Goal: Task Accomplishment & Management: Manage account settings

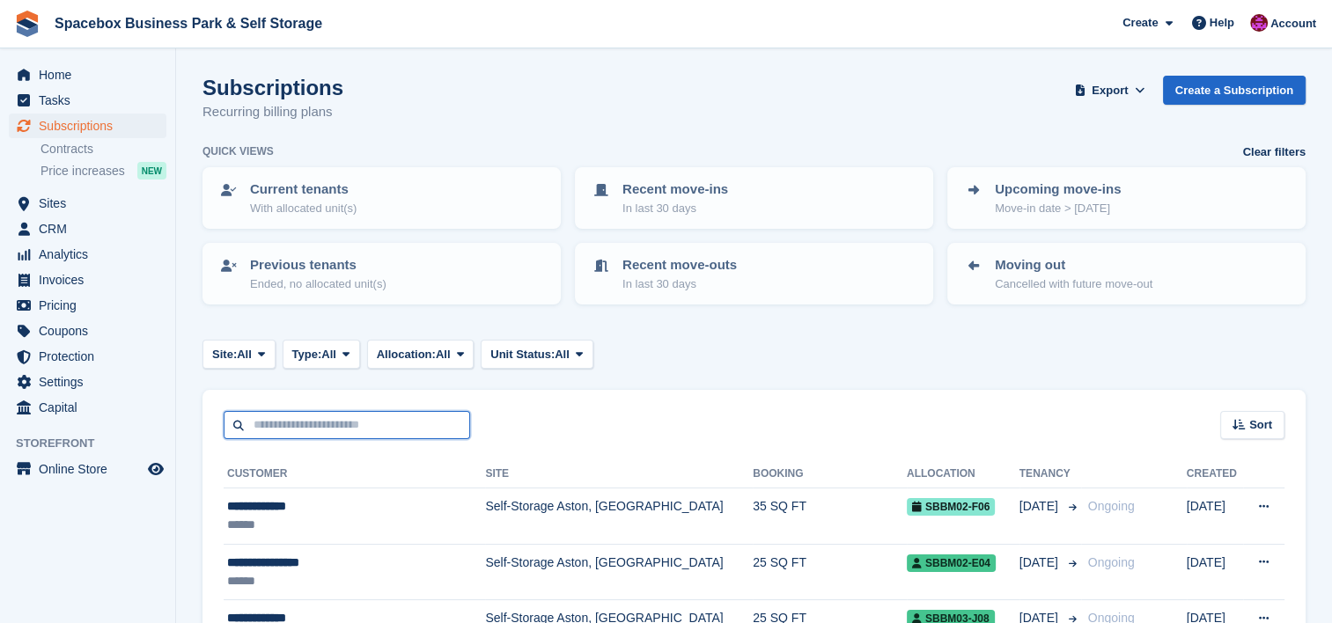
click at [349, 422] on input "text" at bounding box center [347, 425] width 246 height 29
click at [380, 430] on input "text" at bounding box center [347, 425] width 246 height 29
type input "**********"
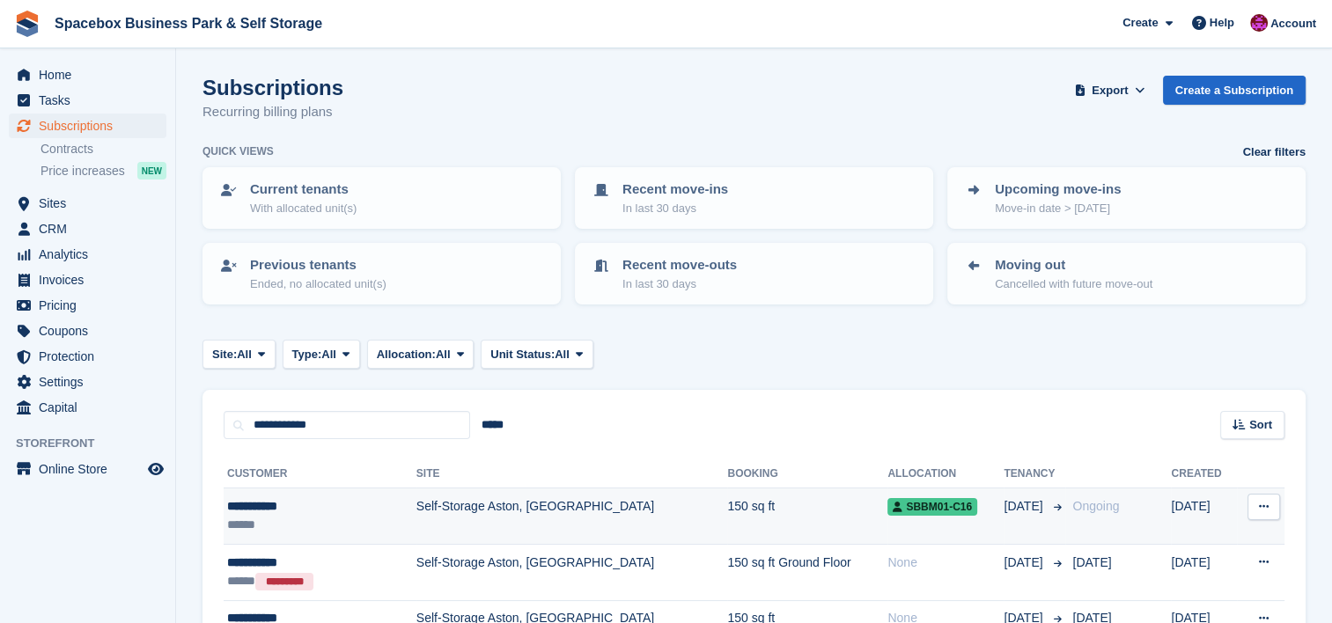
click at [522, 526] on td "Self-Storage Aston, [GEOGRAPHIC_DATA]" at bounding box center [572, 517] width 312 height 56
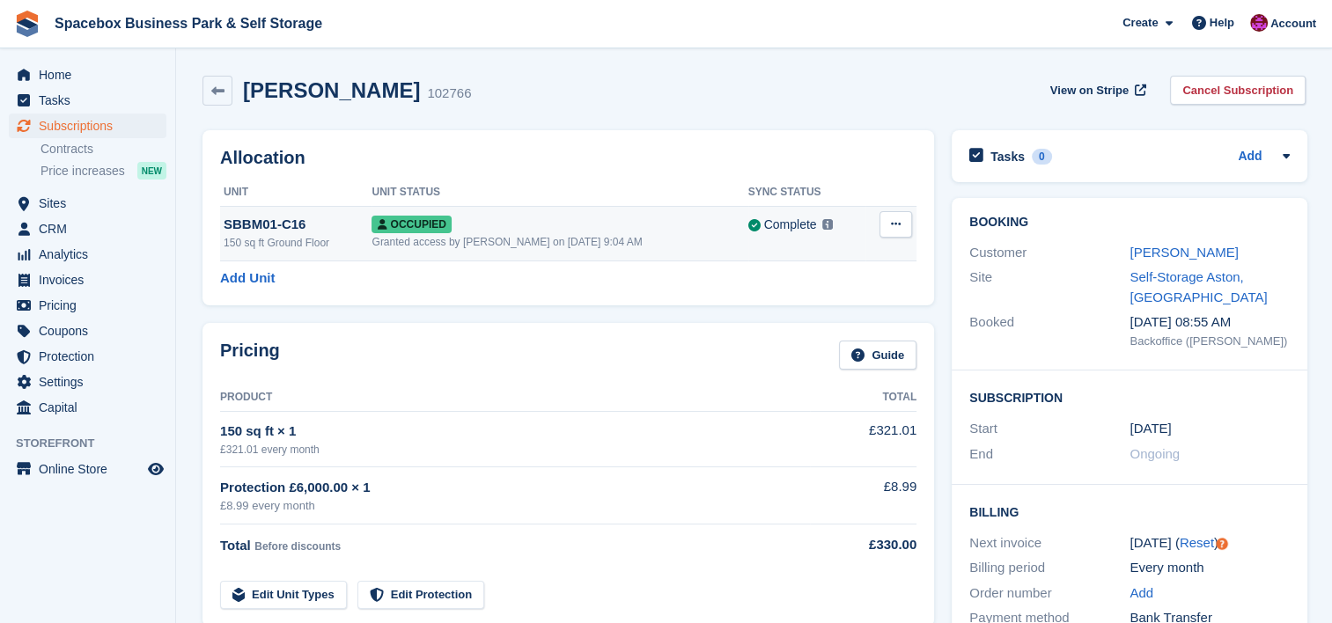
click at [725, 236] on div "Granted access by [PERSON_NAME] on [DATE] 9:04 AM" at bounding box center [560, 242] width 376 height 16
click at [527, 236] on div "Granted access by [PERSON_NAME] on [DATE] 9:04 AM" at bounding box center [560, 242] width 376 height 16
click at [433, 0] on span "Spacebox Business Park & Self Storage Create Subscription Invoice Contact Deal …" at bounding box center [666, 24] width 1332 height 48
click at [710, 323] on div "Pricing Guide Product Total 150 sq ft × 1 £321.01 every month £321.01 Protectio…" at bounding box center [568, 475] width 732 height 304
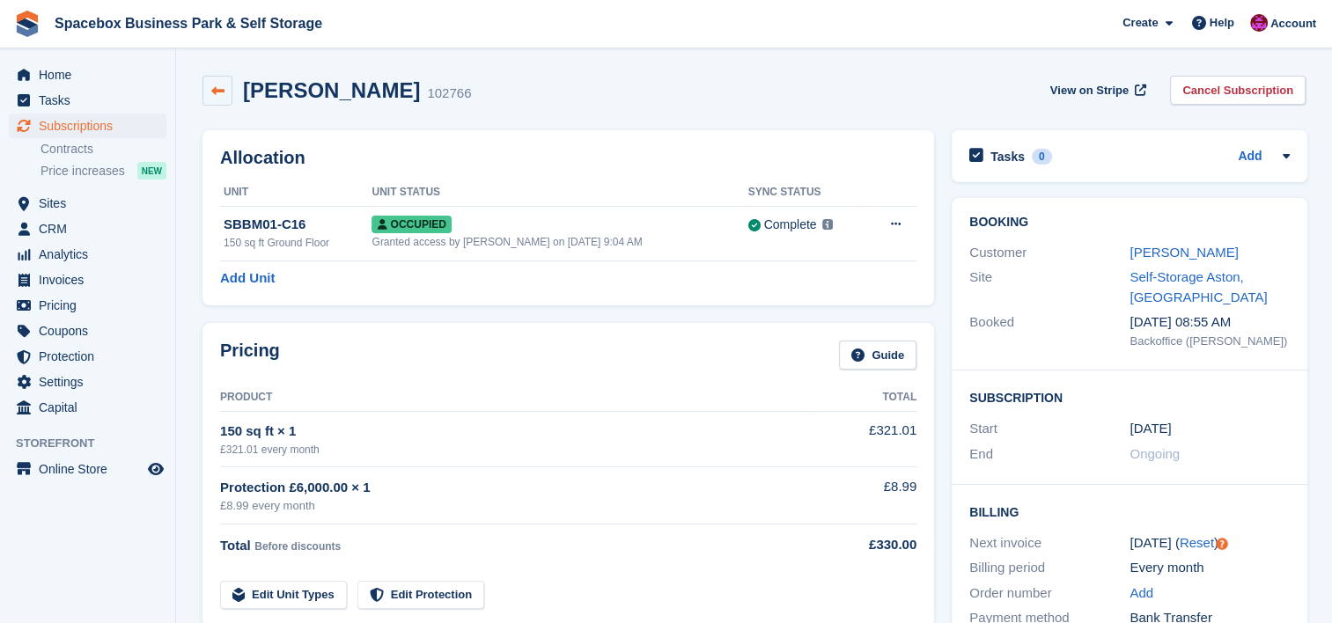
click at [218, 88] on icon at bounding box center [217, 91] width 13 height 13
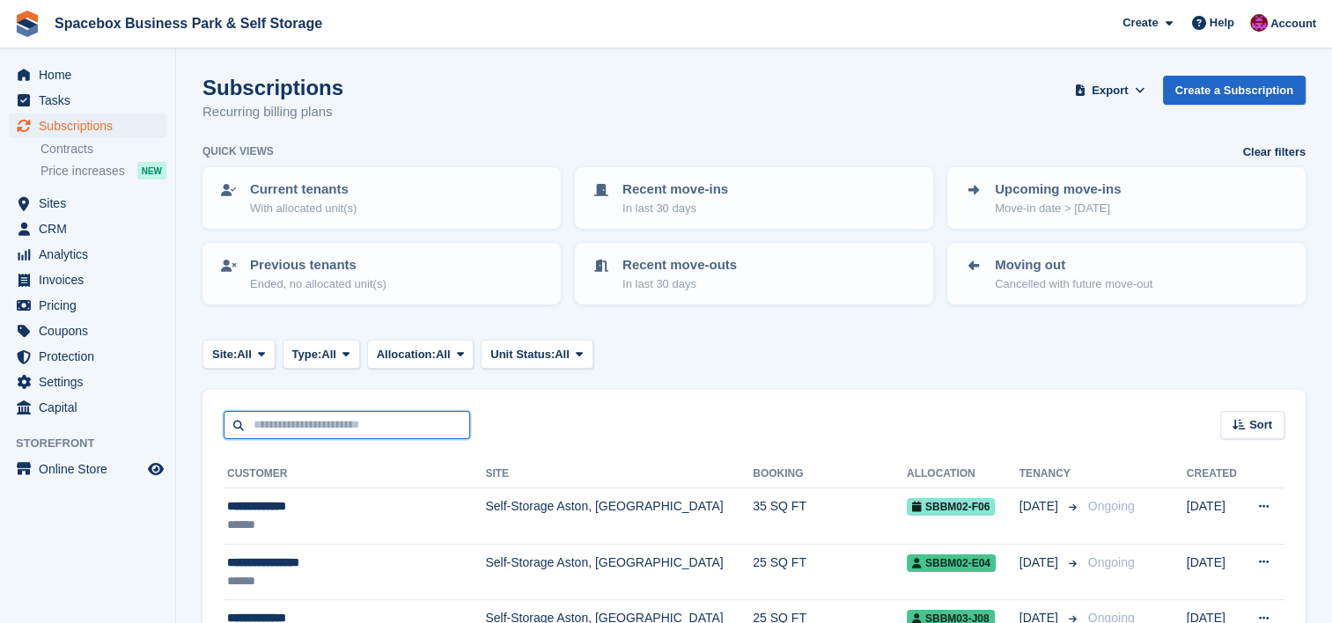
click at [384, 426] on input "text" at bounding box center [347, 425] width 246 height 29
type input "**********"
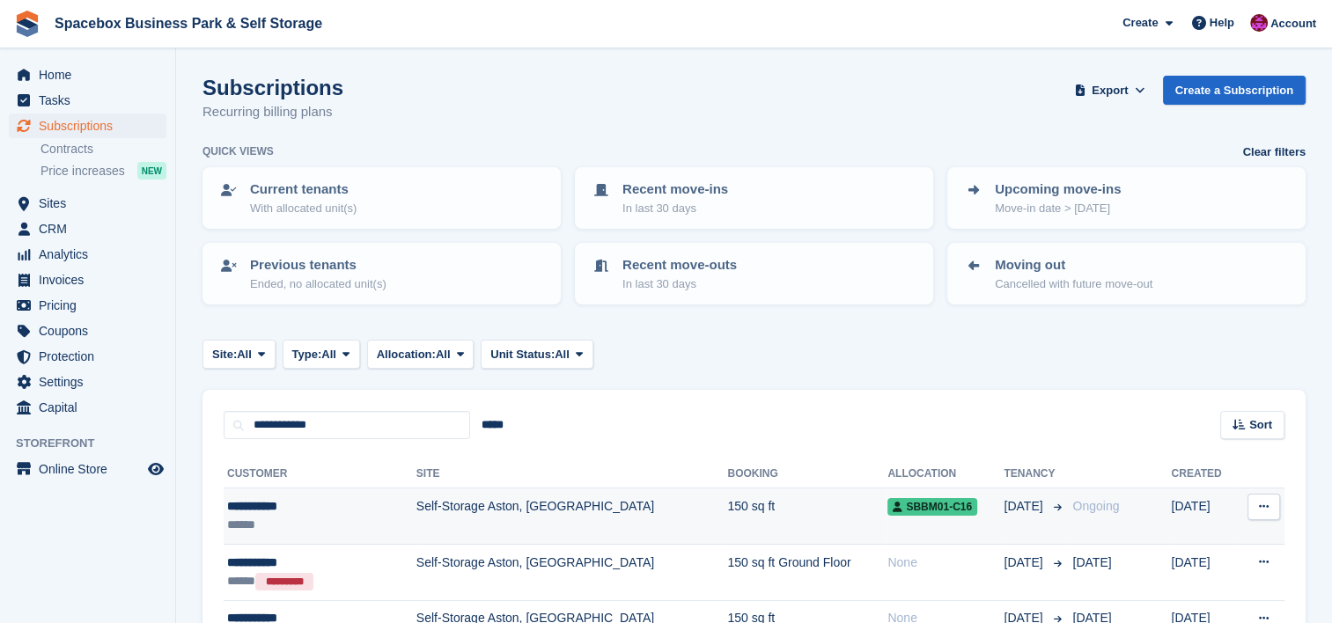
click at [507, 513] on td "Self-Storage Aston, [GEOGRAPHIC_DATA]" at bounding box center [572, 517] width 312 height 56
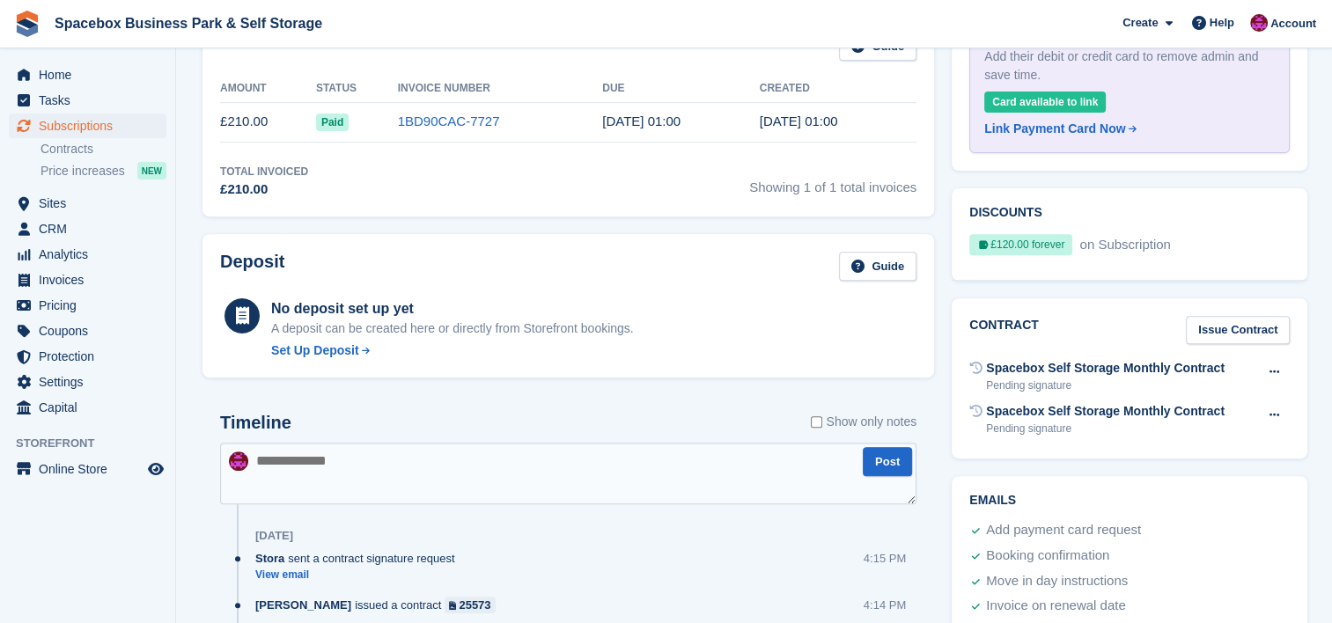
scroll to position [681, 0]
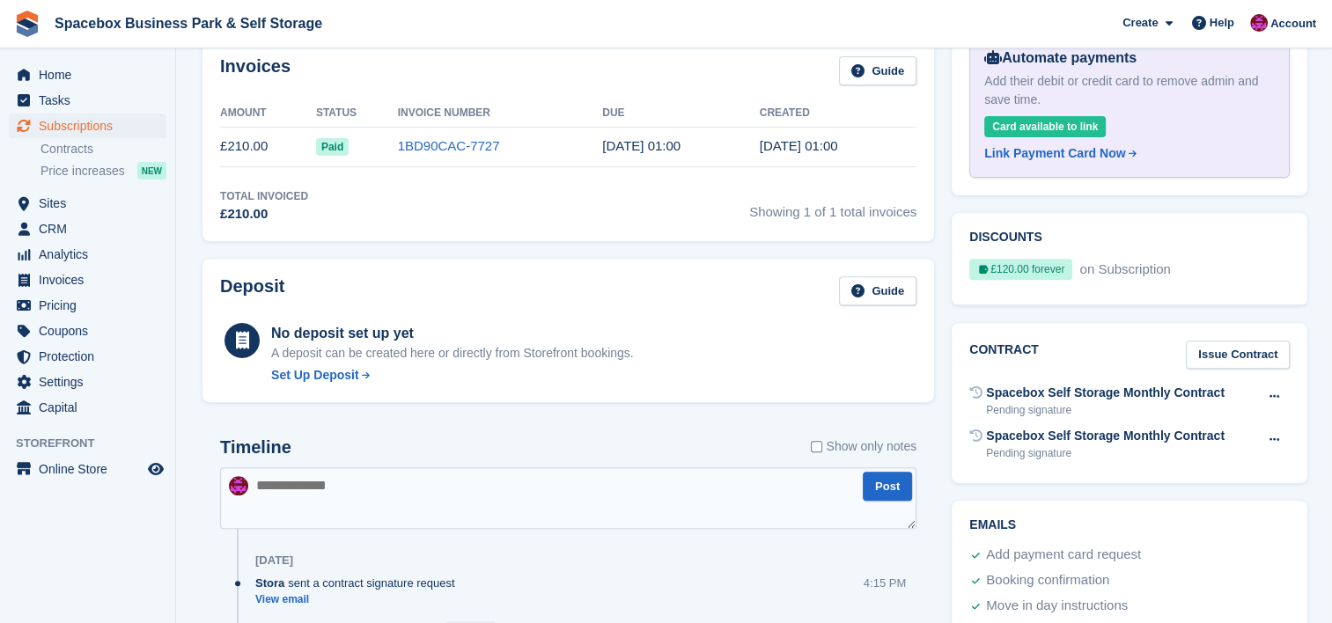
scroll to position [610, 0]
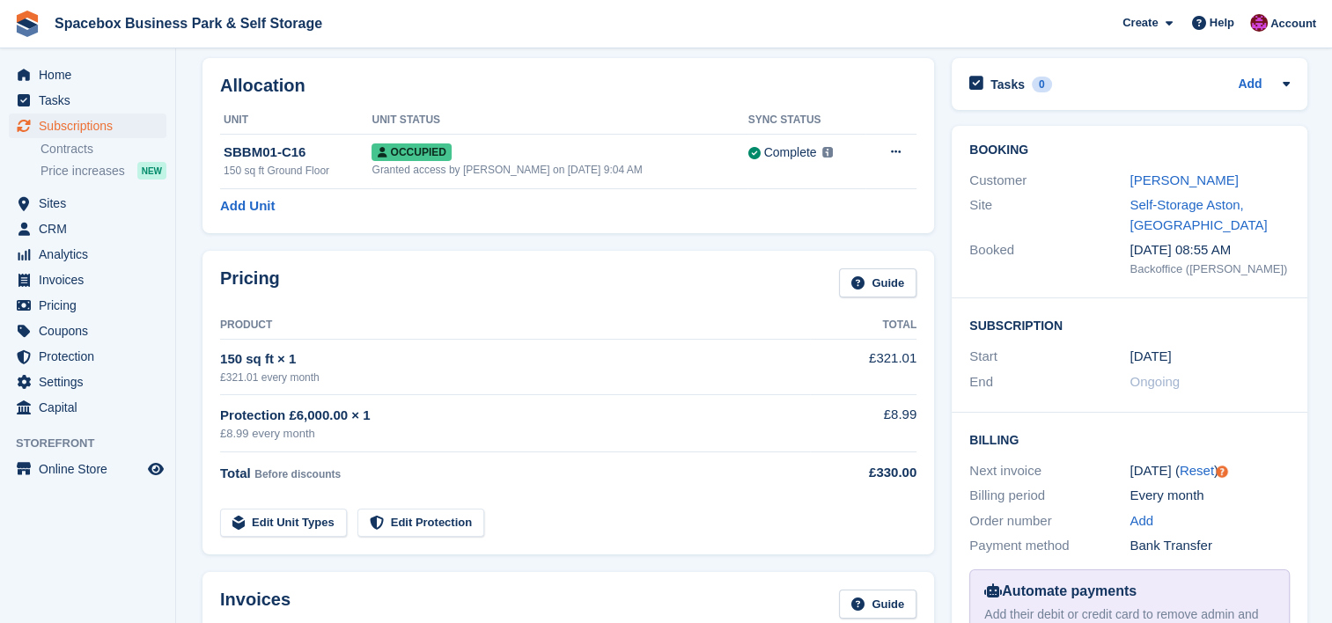
scroll to position [47, 0]
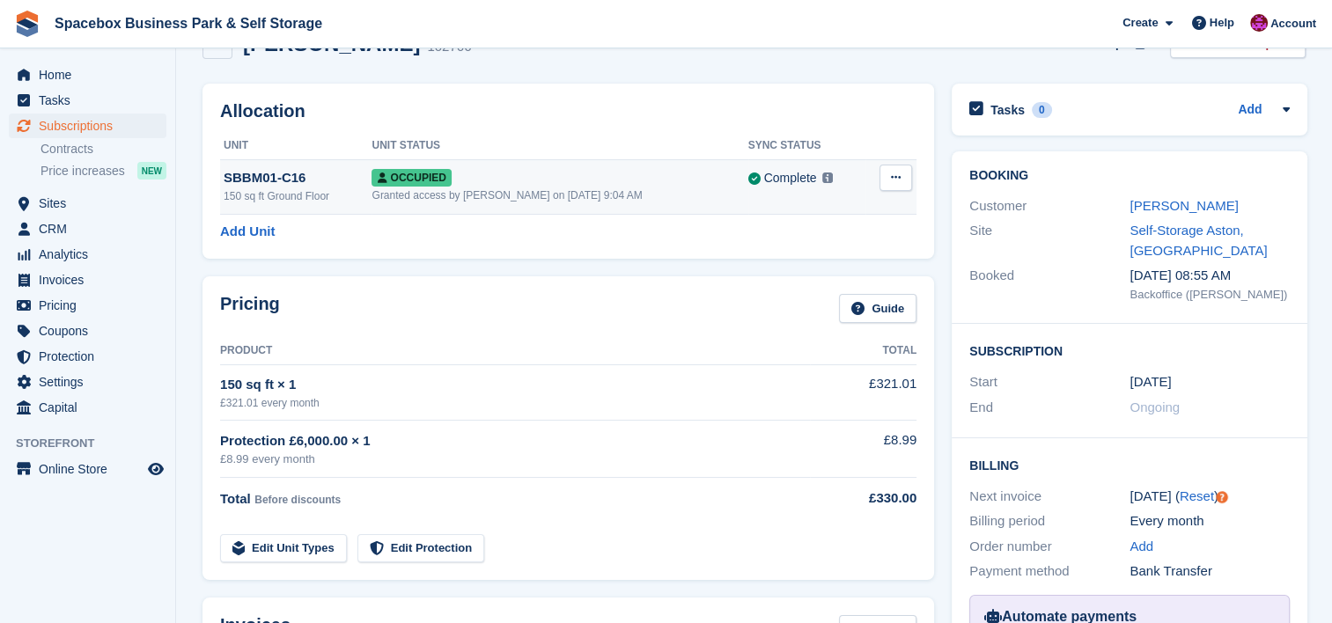
click at [571, 182] on div "Occupied" at bounding box center [560, 177] width 376 height 18
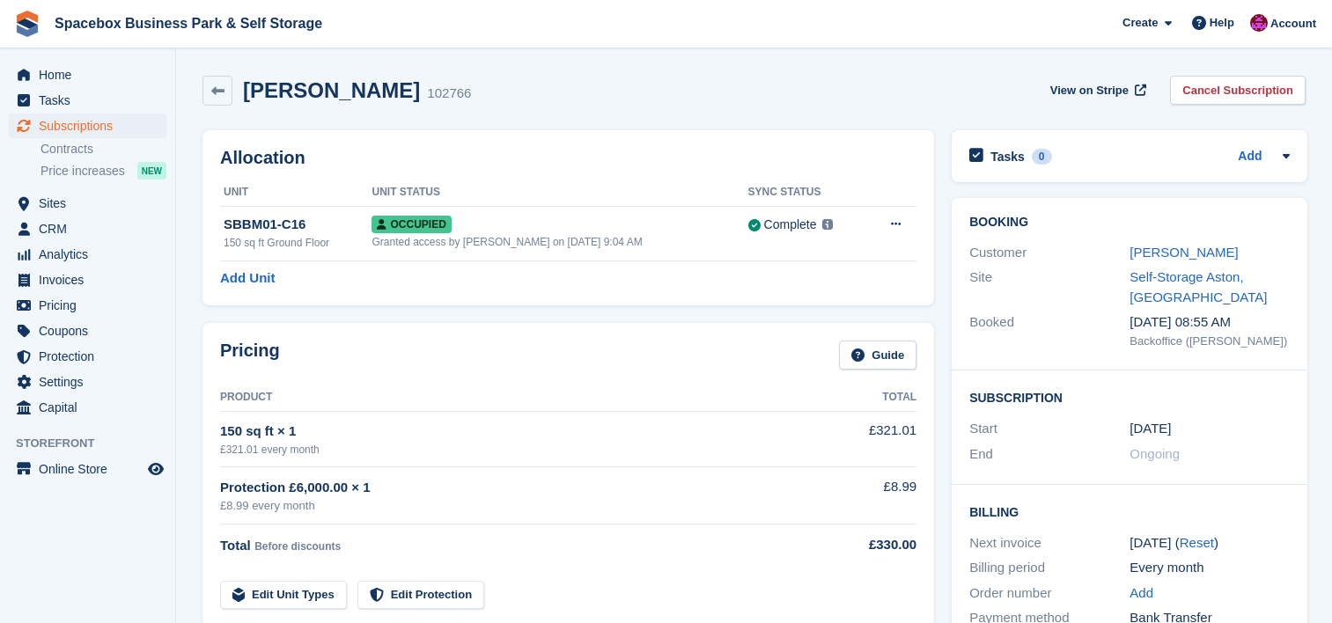
scroll to position [47, 0]
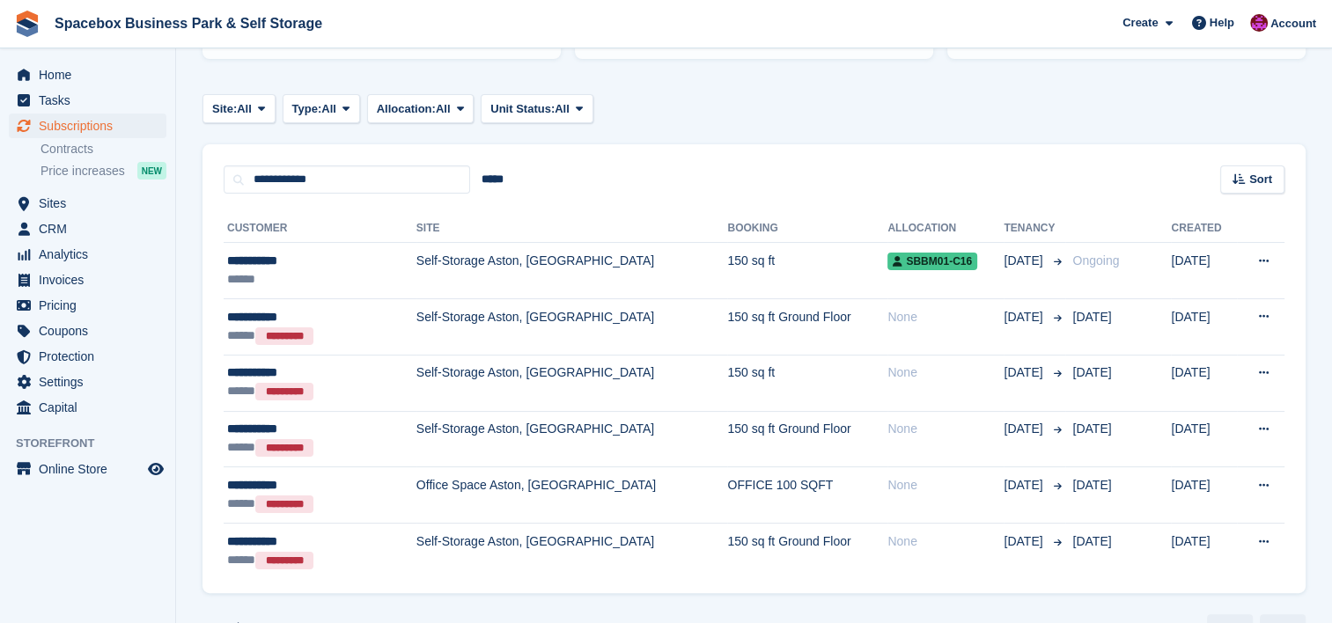
scroll to position [234, 0]
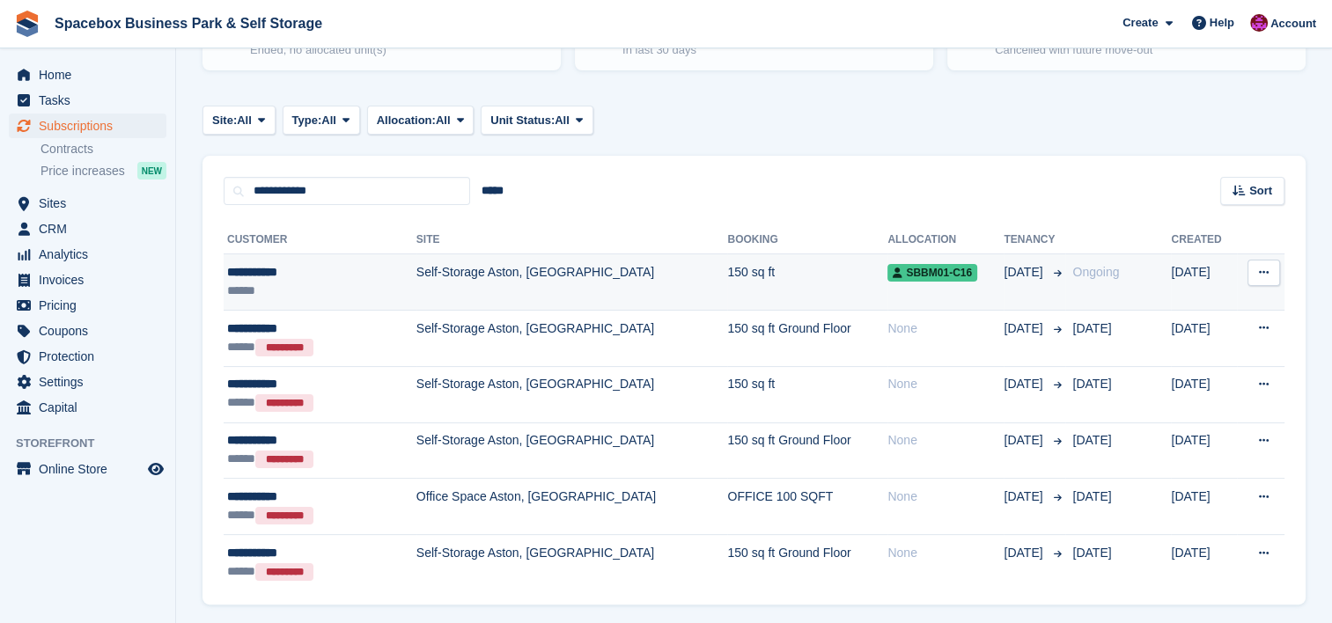
click at [357, 269] on div "**********" at bounding box center [299, 272] width 145 height 18
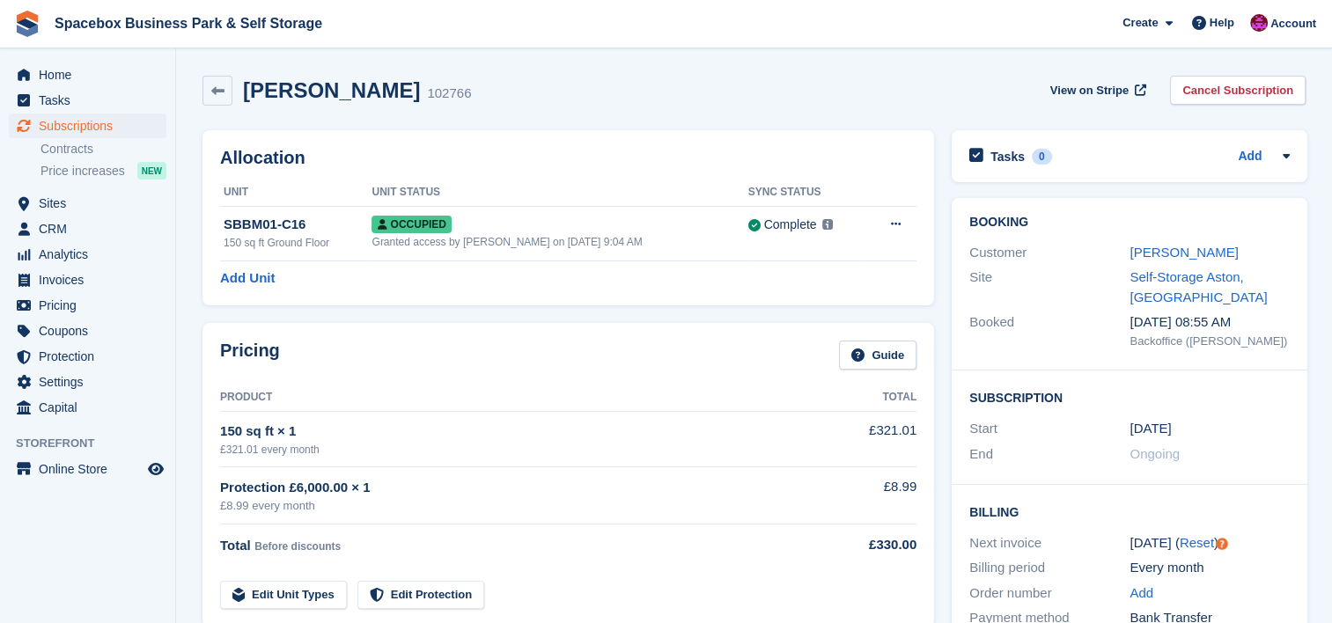
click at [901, 155] on h2 "Allocation" at bounding box center [568, 158] width 696 height 20
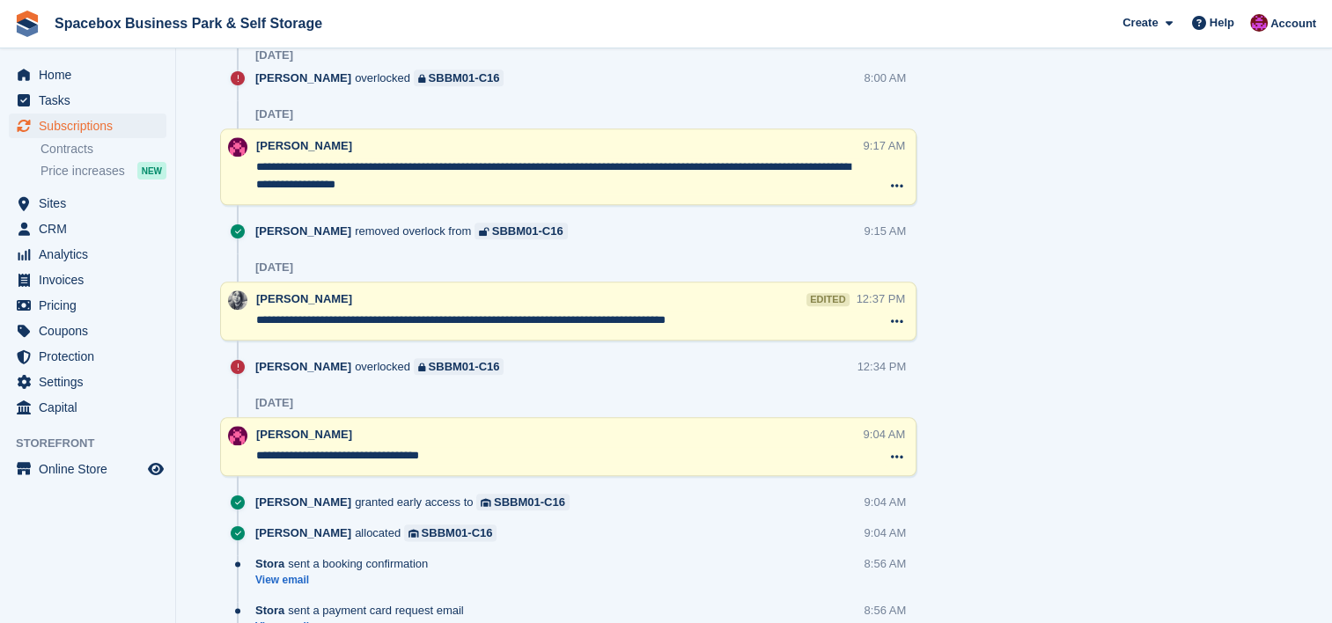
scroll to position [1972, 0]
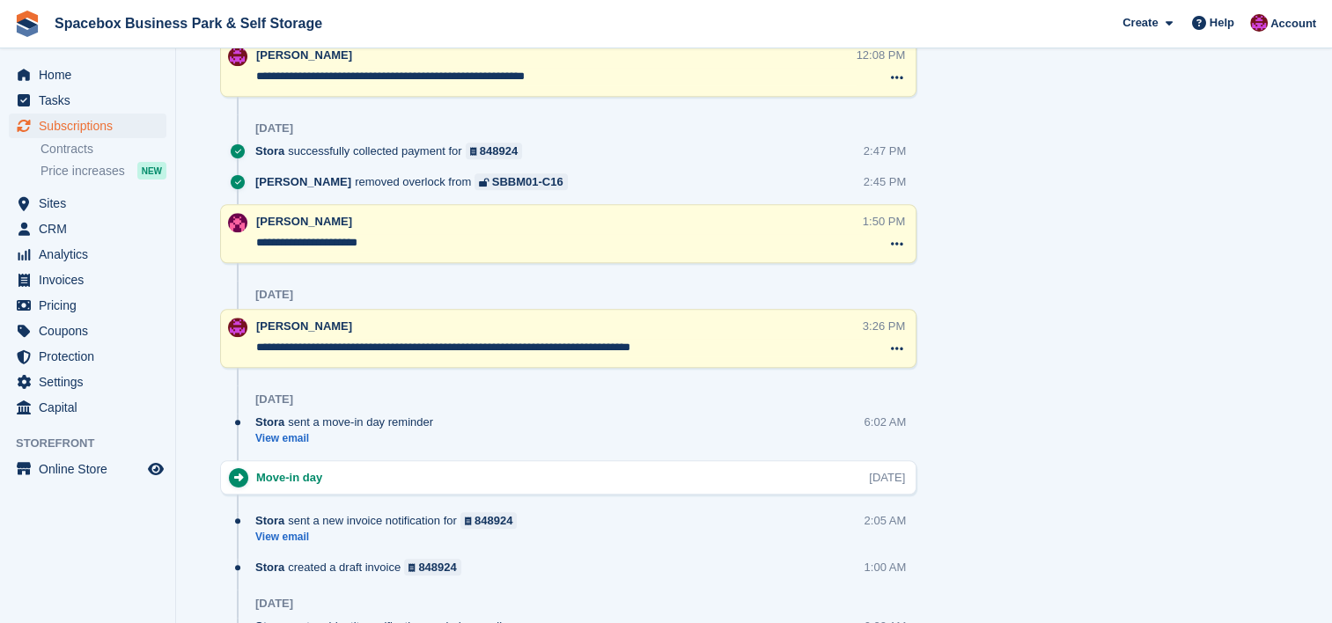
scroll to position [550, 0]
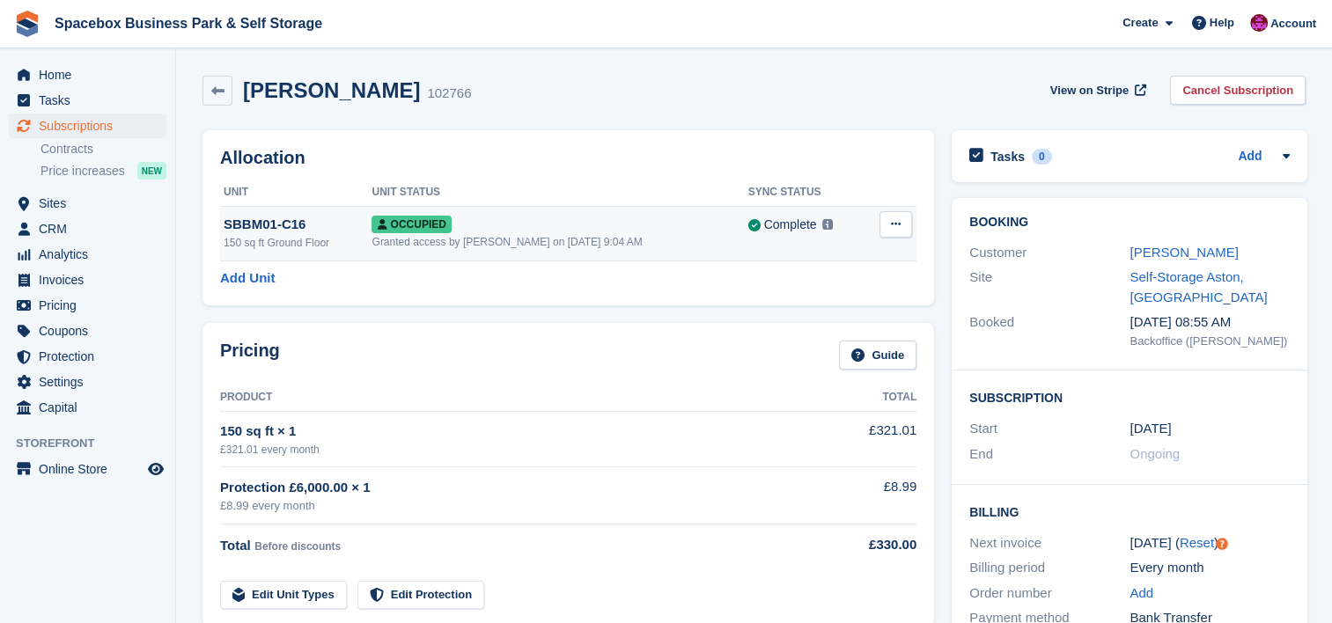
click at [654, 240] on div "Granted access by Avishka Chauhan on 21st Aug, 9:04 AM" at bounding box center [560, 242] width 376 height 16
click at [1118, 247] on div "Customer" at bounding box center [1049, 253] width 160 height 20
click at [1133, 247] on link "Rena Thomas" at bounding box center [1183, 252] width 108 height 15
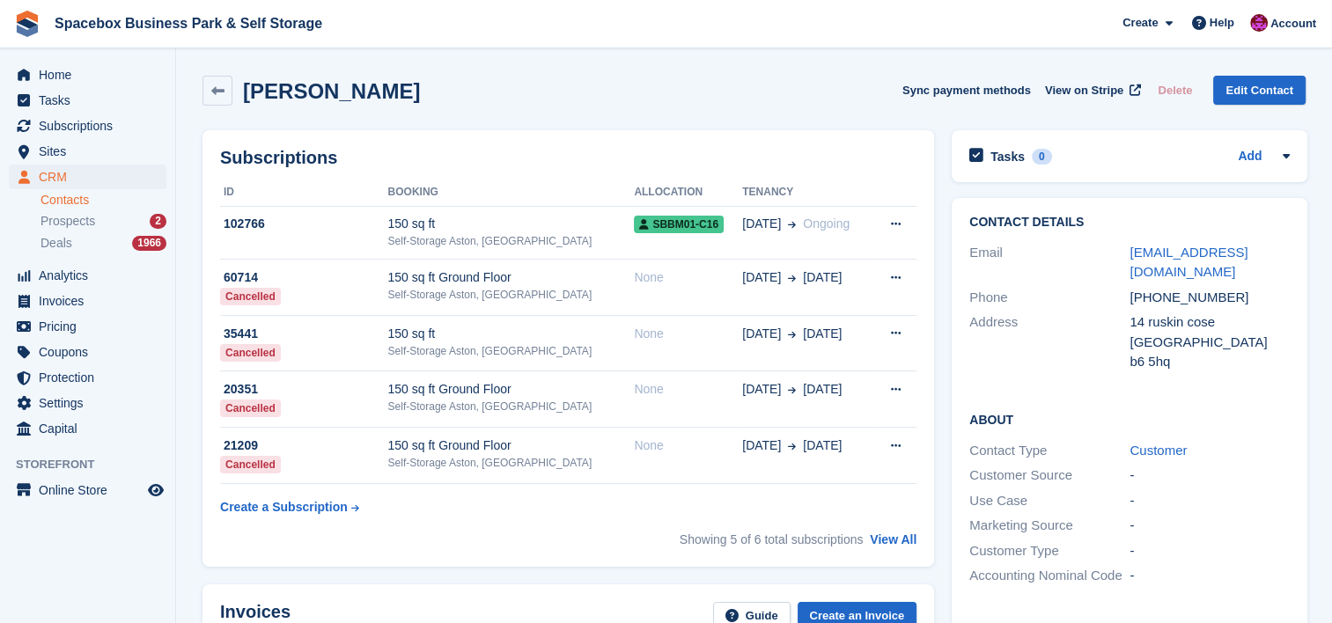
click at [944, 574] on div "Contact Details Email mypartypackage4u@gmail.com Phone +447393744887 Address 14…" at bounding box center [1129, 483] width 373 height 589
click at [828, 130] on div "Subscriptions ID Booking Allocation Tenancy 102766 150 sq ft Self-Storage Aston…" at bounding box center [568, 348] width 732 height 437
click at [111, 63] on span "Home" at bounding box center [92, 75] width 106 height 25
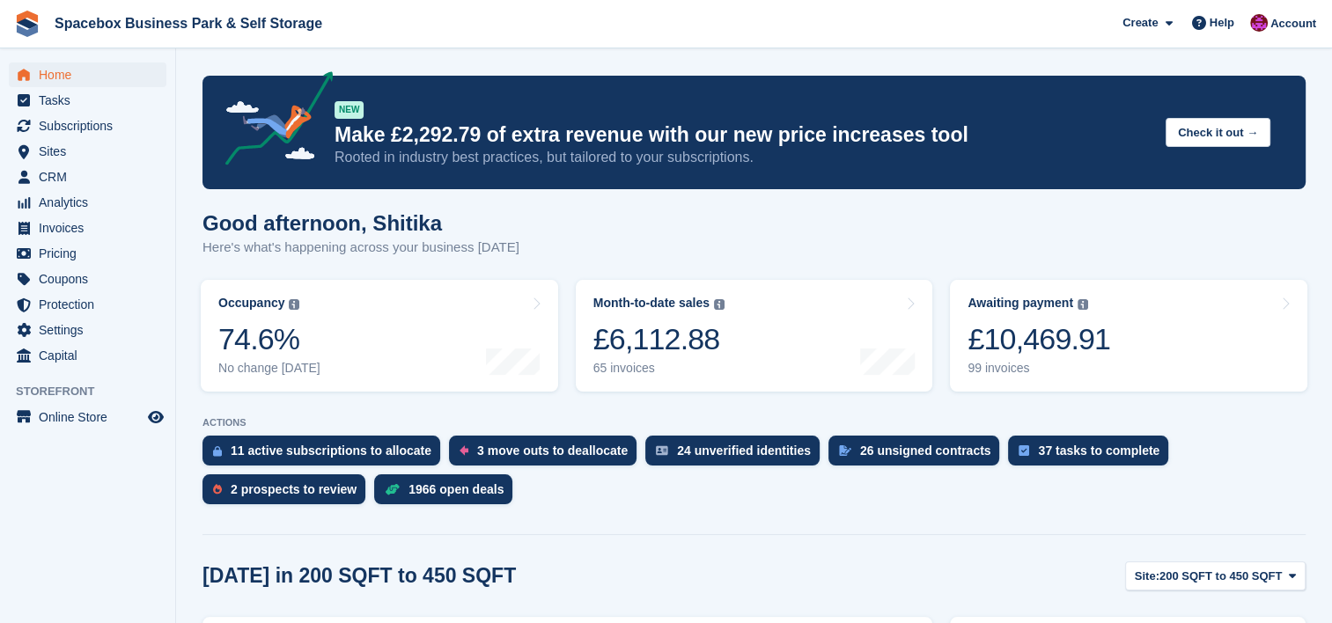
click at [961, 496] on div "11 active subscriptions to allocate 3 move outs to deallocate 24 unverified ide…" at bounding box center [753, 474] width 1103 height 77
click at [1292, 430] on div "ACTIONS 11 active subscriptions to allocate 3 move outs to deallocate 24 unveri…" at bounding box center [753, 465] width 1103 height 96
click at [365, 475] on div "2 prospects to review" at bounding box center [283, 490] width 163 height 30
click at [1215, 510] on div "11 active subscriptions to allocate 3 move outs to deallocate 24 unverified ide…" at bounding box center [753, 474] width 1103 height 77
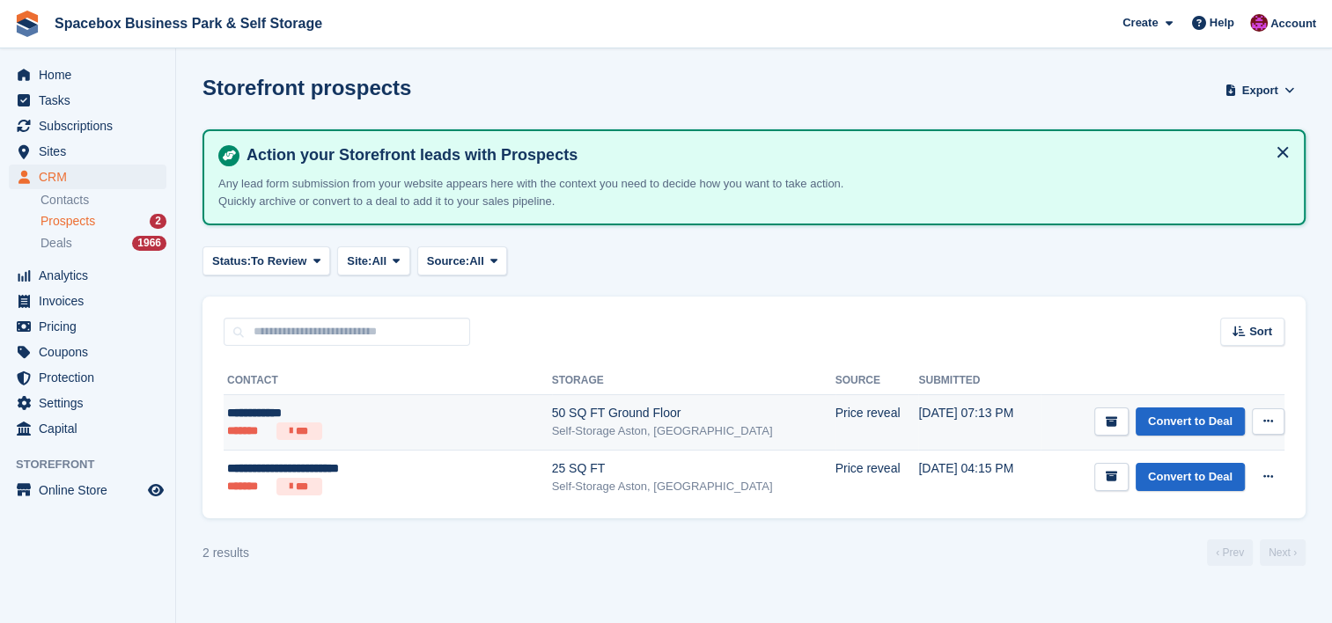
click at [552, 416] on div "50 SQ FT Ground Floor" at bounding box center [693, 413] width 283 height 18
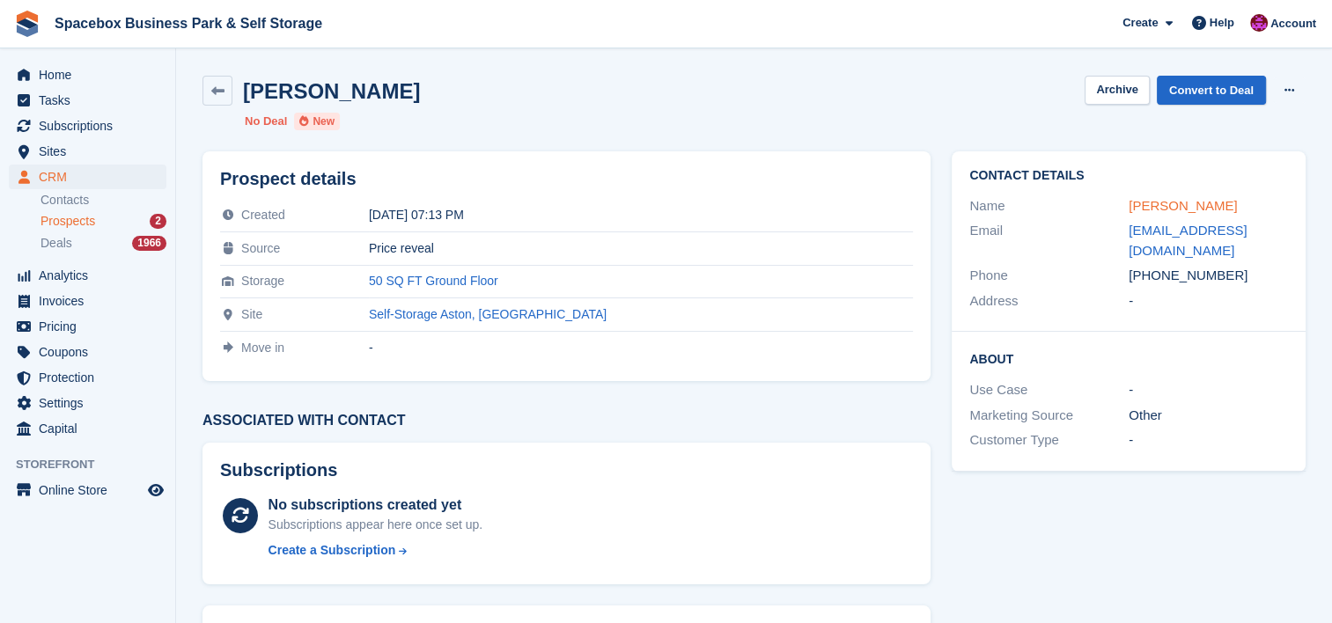
click at [1151, 204] on link "Maryam Zaman" at bounding box center [1183, 205] width 108 height 15
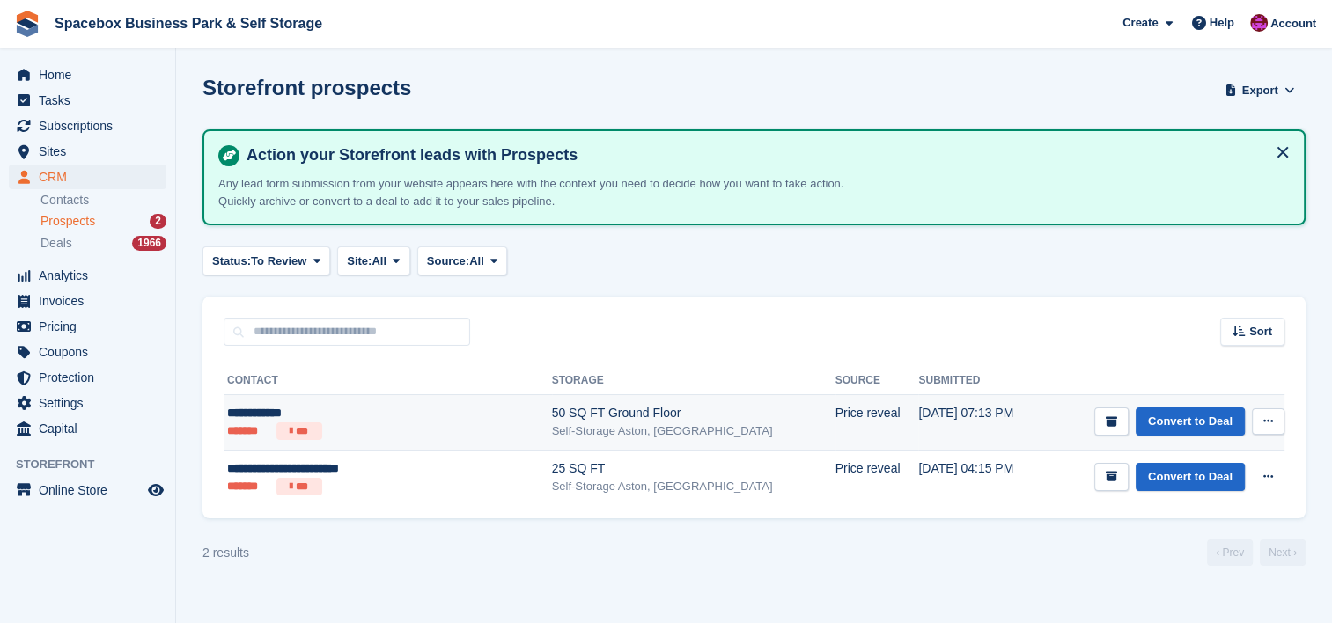
drag, startPoint x: 0, startPoint y: 0, endPoint x: 601, endPoint y: 428, distance: 738.0
click at [601, 428] on div "Self-Storage Aston, [GEOGRAPHIC_DATA]" at bounding box center [693, 432] width 283 height 18
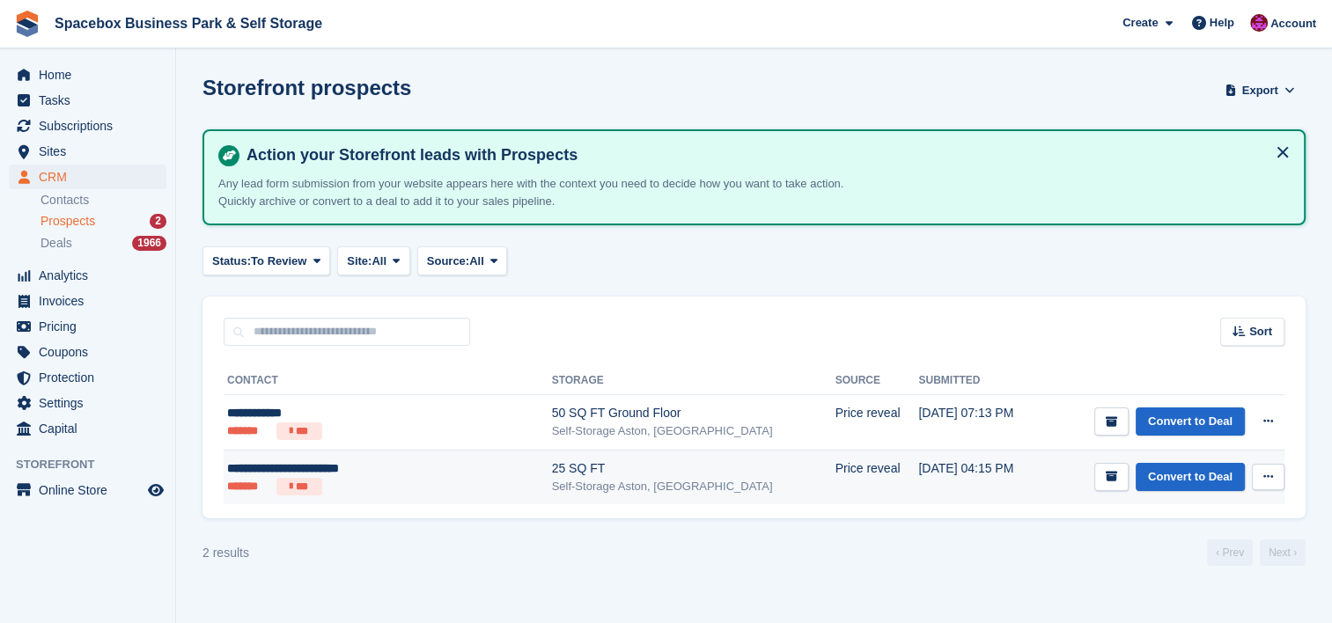
click at [416, 460] on div "**********" at bounding box center [353, 469] width 252 height 18
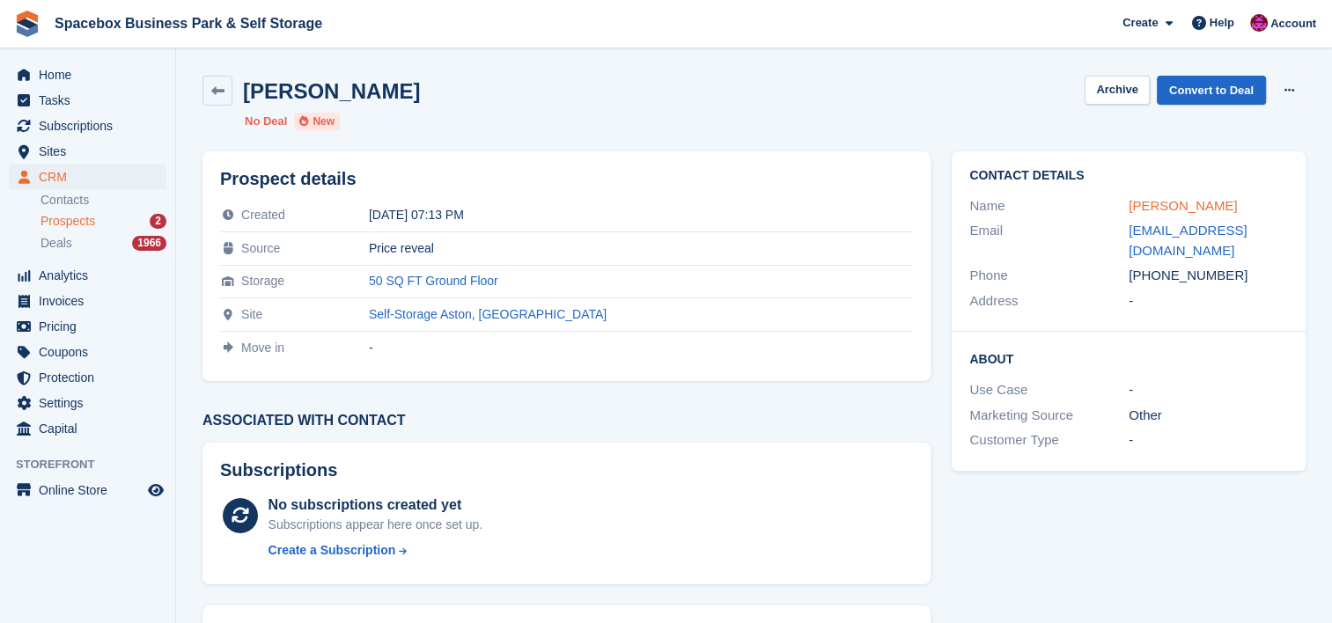
click at [1208, 205] on link "Maryam Zaman" at bounding box center [1183, 205] width 108 height 15
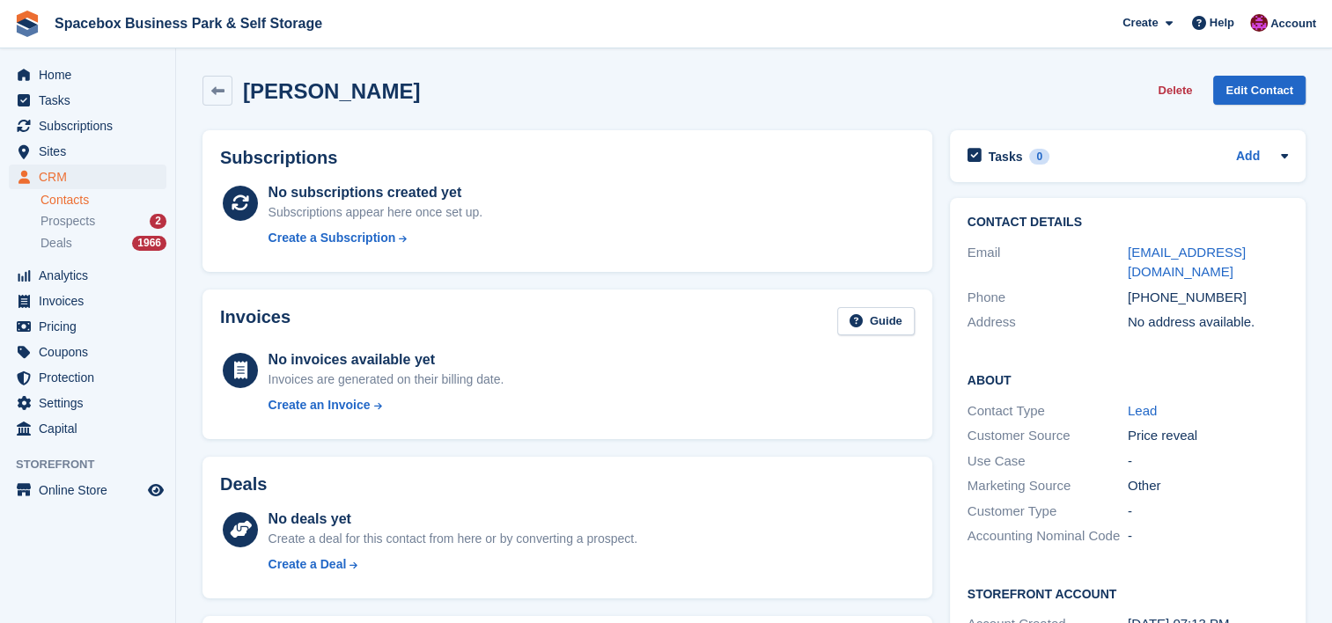
scroll to position [497, 0]
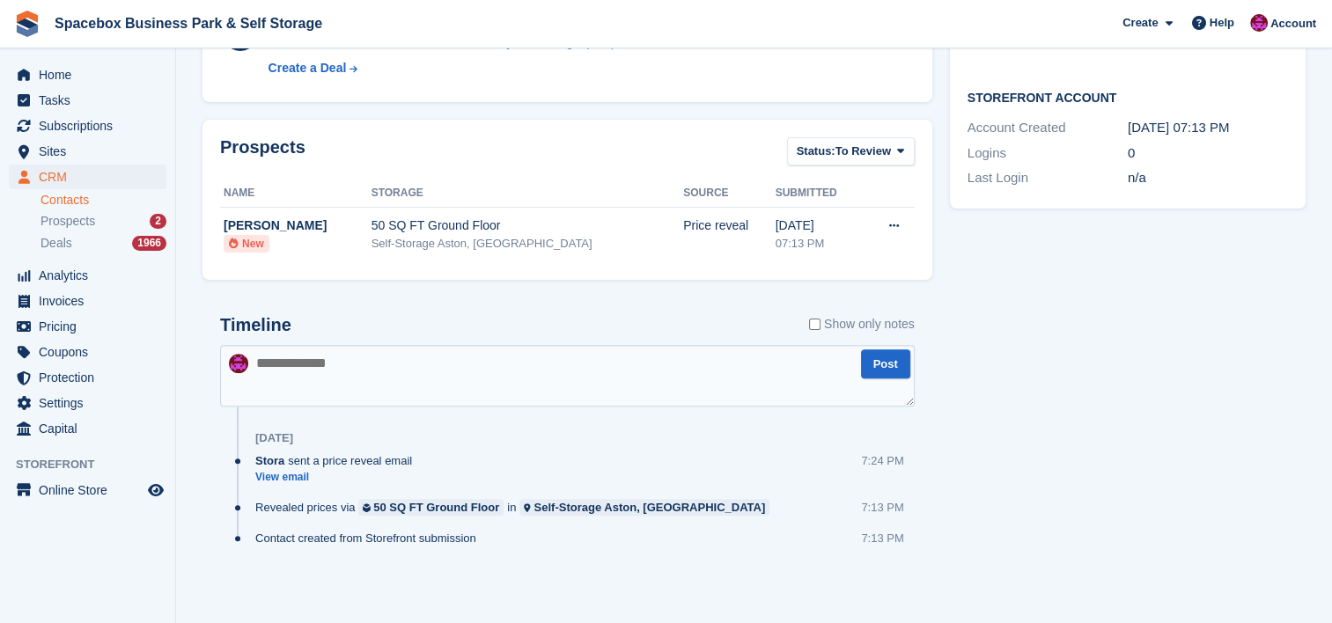
click at [762, 368] on textarea at bounding box center [567, 376] width 695 height 62
type textarea "**********"
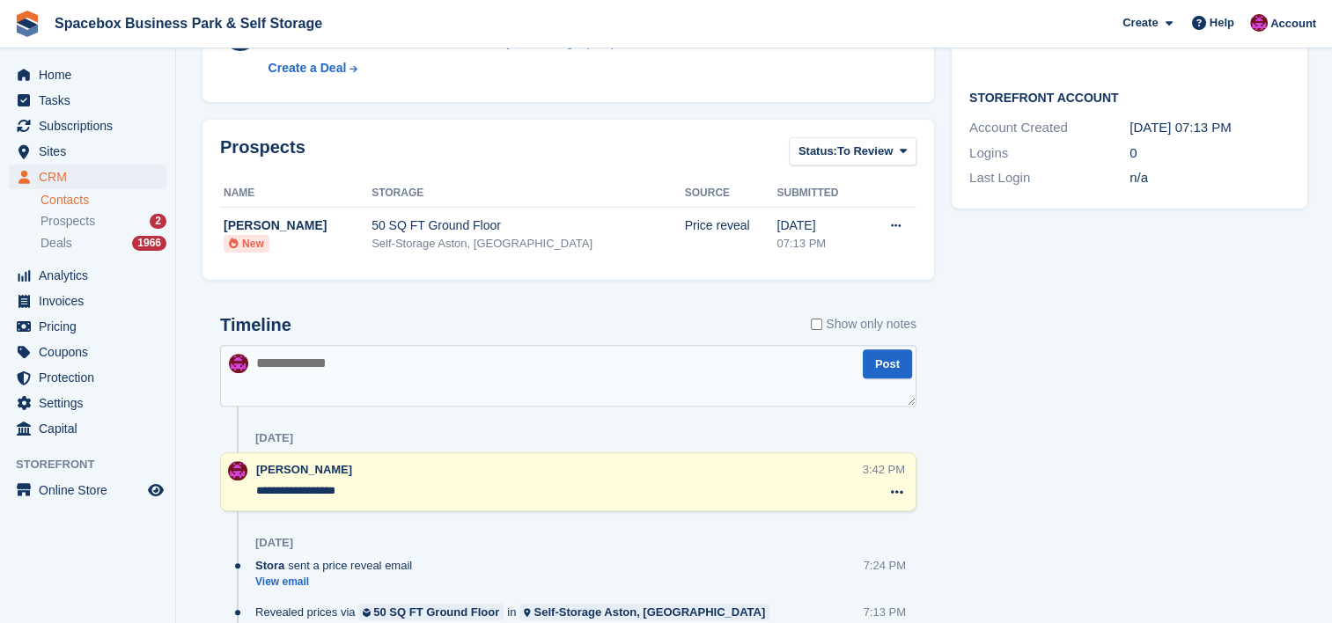
scroll to position [0, 0]
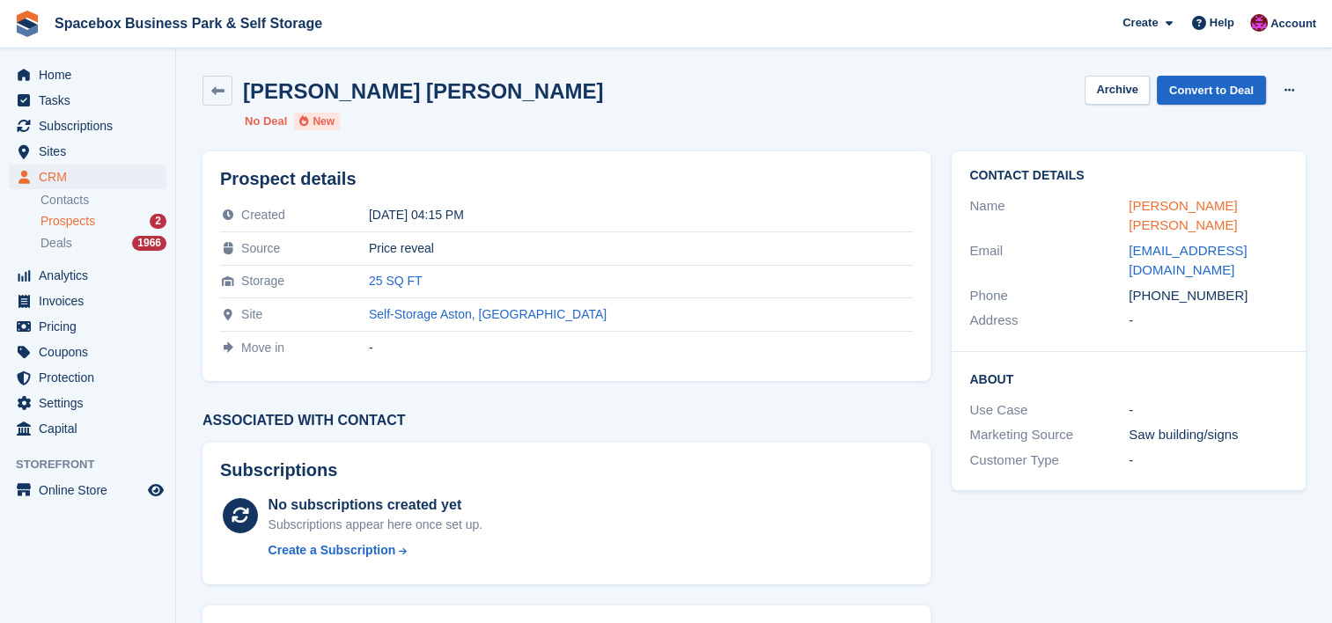
click at [1186, 201] on link "[PERSON_NAME] [PERSON_NAME]" at bounding box center [1183, 215] width 108 height 35
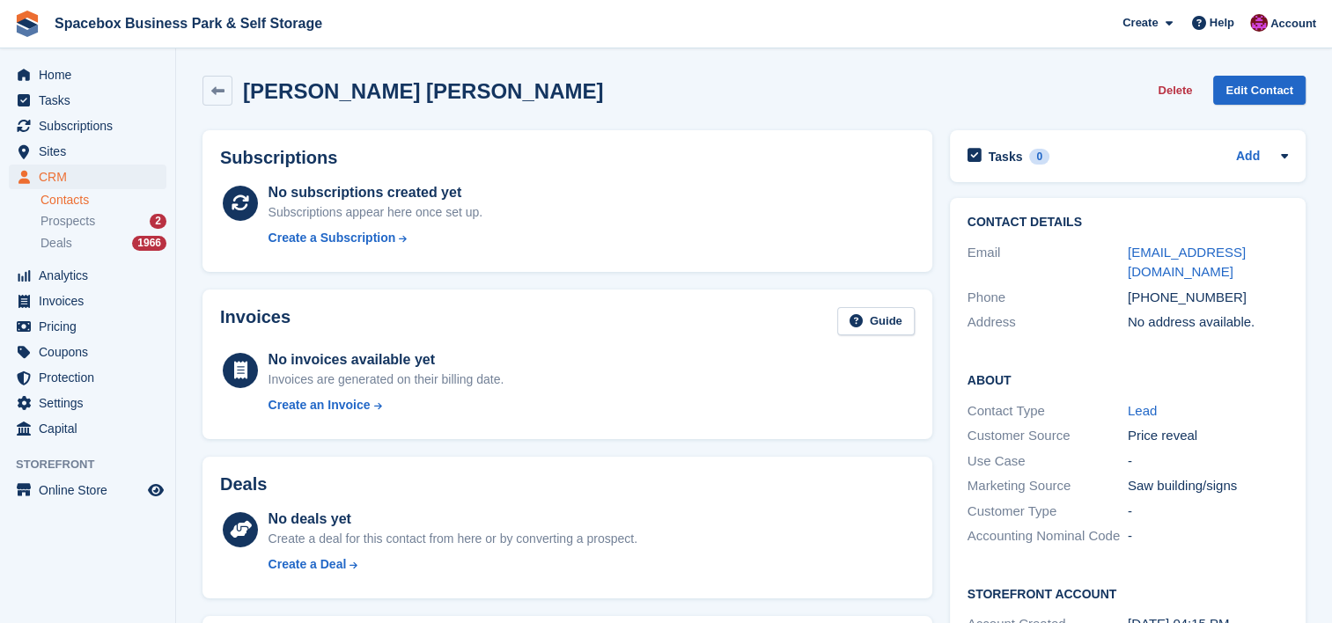
scroll to position [497, 0]
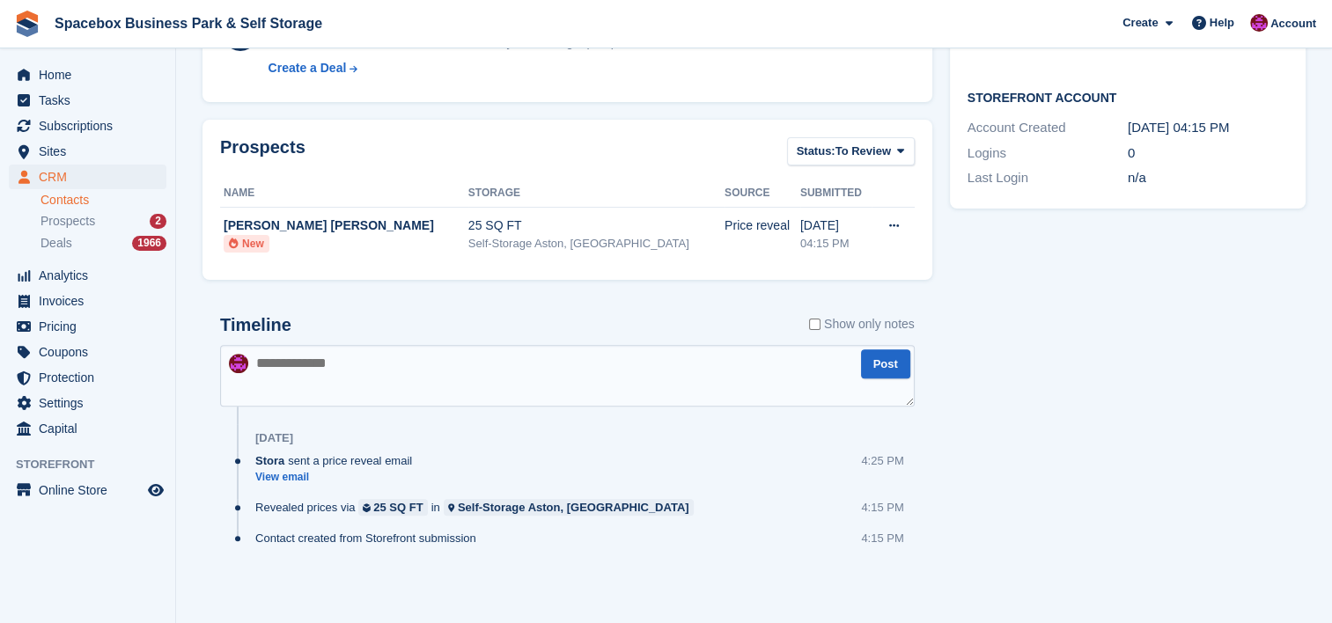
click at [683, 372] on textarea at bounding box center [567, 376] width 695 height 62
type textarea "**********"
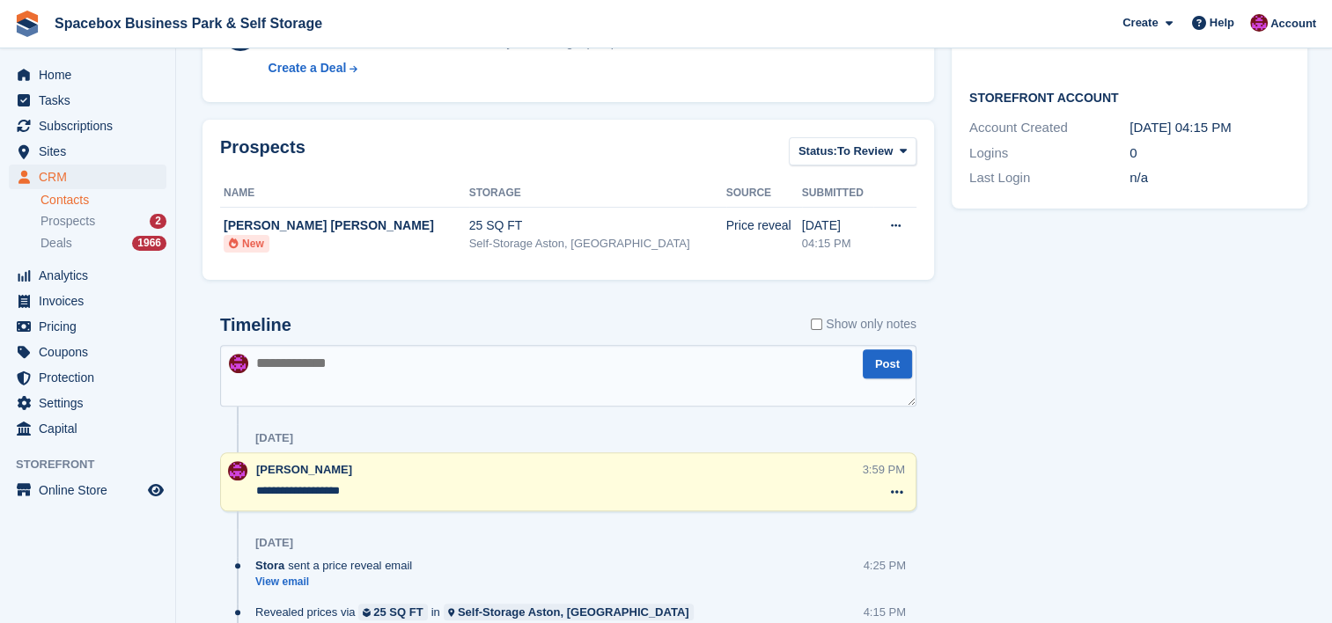
click at [1060, 405] on div "Tasks 0 Add No tasks related to [PERSON_NAME] [PERSON_NAME] Contact Details Ema…" at bounding box center [1129, 169] width 373 height 1088
click at [1035, 384] on div "Tasks 0 Add No tasks related to [PERSON_NAME] [PERSON_NAME] Contact Details Ema…" at bounding box center [1129, 169] width 373 height 1088
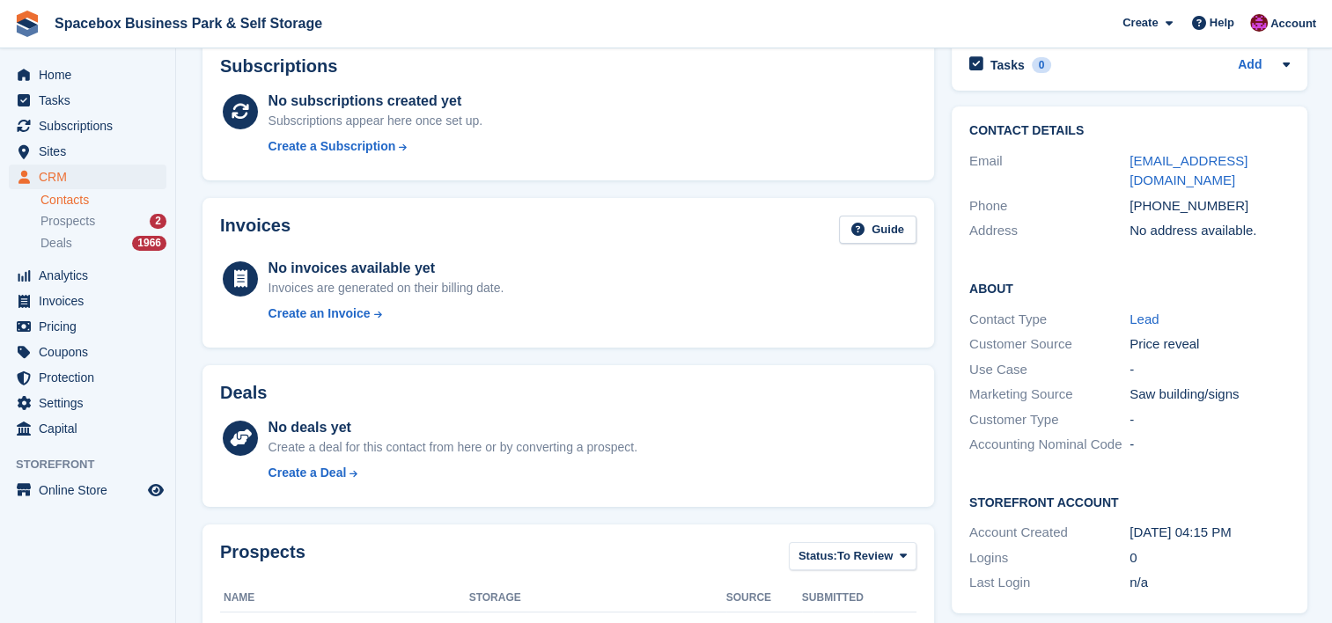
scroll to position [0, 0]
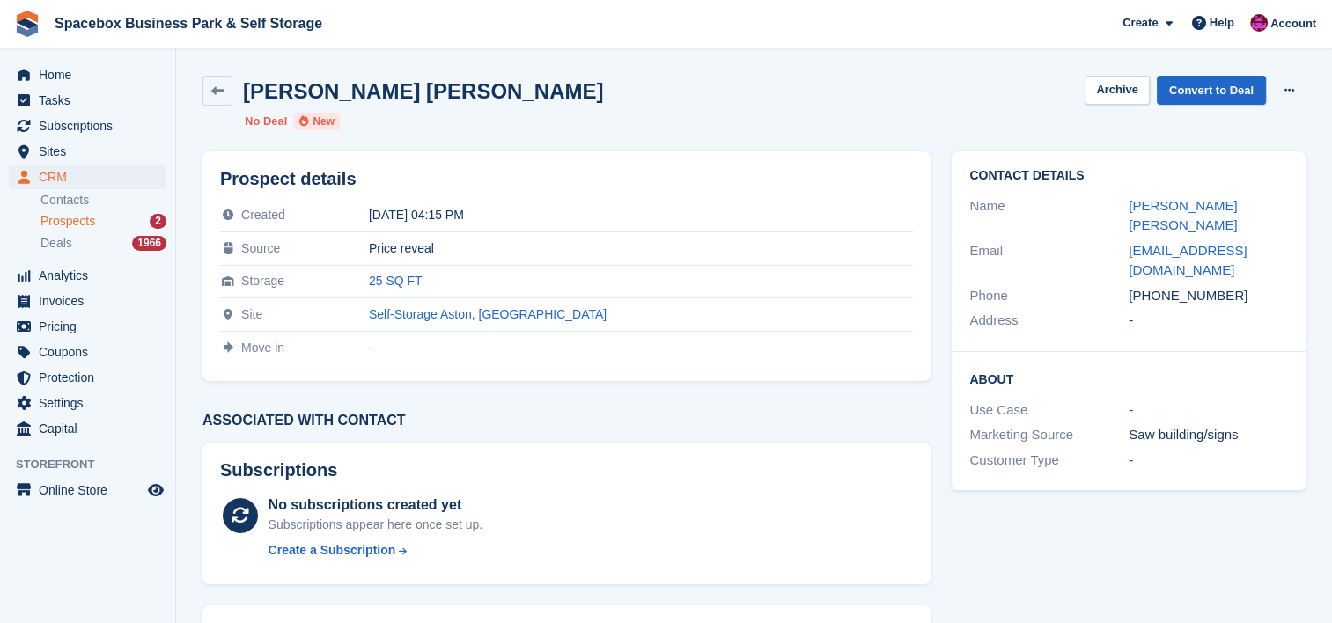
click at [848, 123] on div "[PERSON_NAME] [PERSON_NAME] Archive Convert to Deal Delete prospect No Deal New" at bounding box center [754, 103] width 1124 height 76
